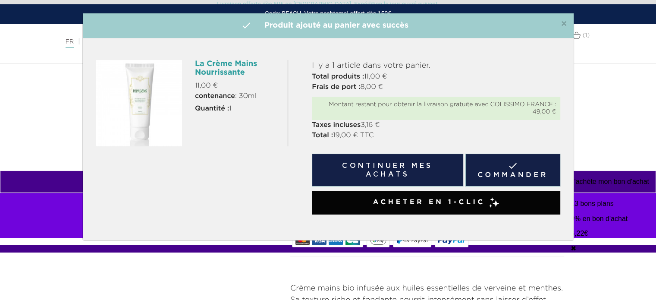
click at [86, 178] on p "J’achète mon bon d'achat" at bounding box center [327, 182] width 655 height 8
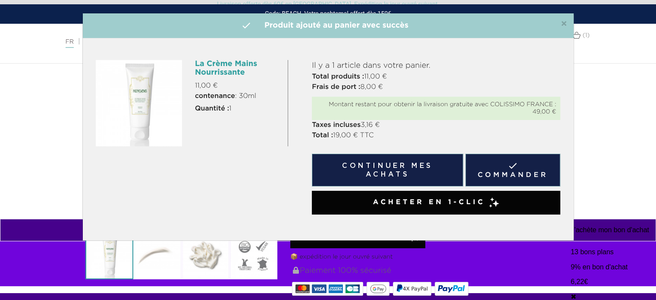
scroll to position [43, 0]
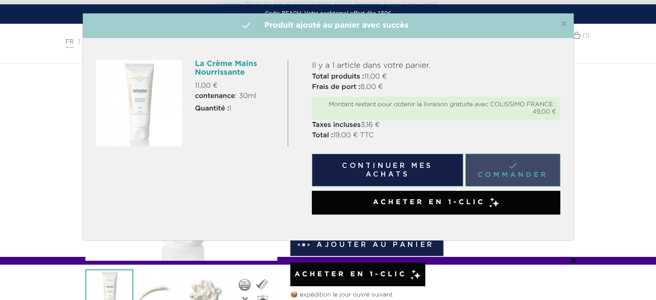
click at [483, 167] on link " Commander" at bounding box center [512, 169] width 95 height 33
